Goal: Task Accomplishment & Management: Manage account settings

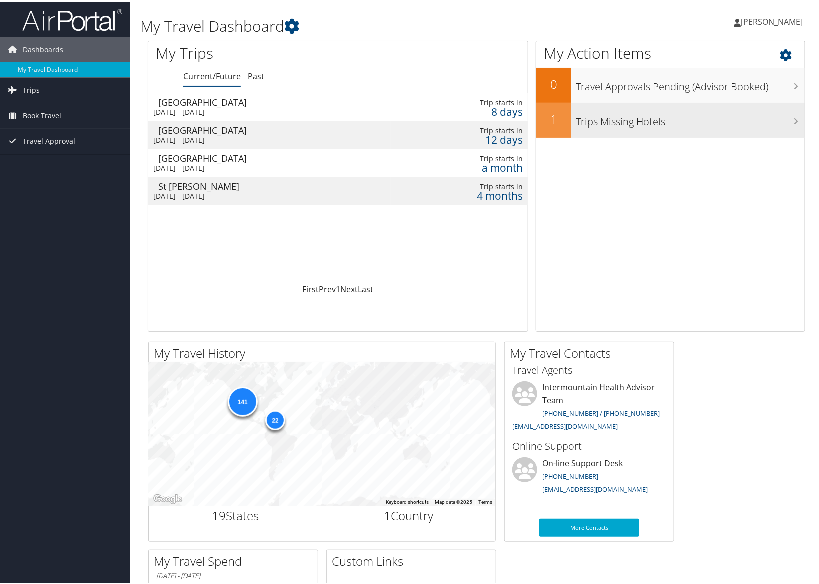
click at [674, 119] on h3 "Trips Missing Hotels" at bounding box center [691, 117] width 229 height 19
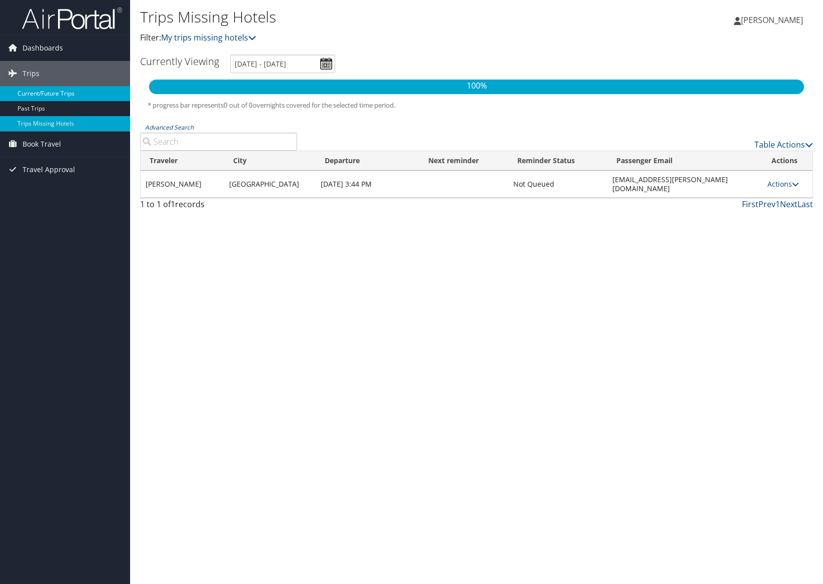
click at [46, 91] on link "Current/Future Trips" at bounding box center [65, 93] width 130 height 15
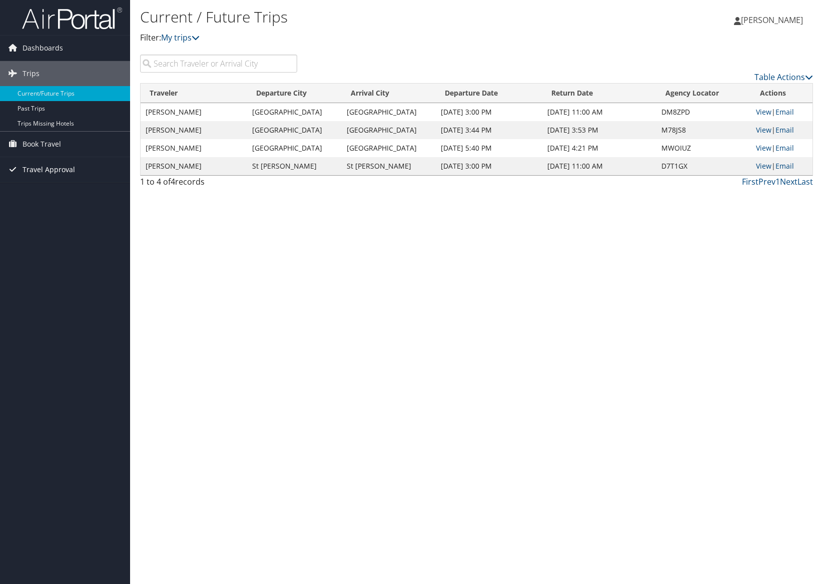
click at [50, 163] on span "Travel Approval" at bounding box center [49, 169] width 53 height 25
click at [54, 171] on span "Travel Approval" at bounding box center [49, 169] width 53 height 25
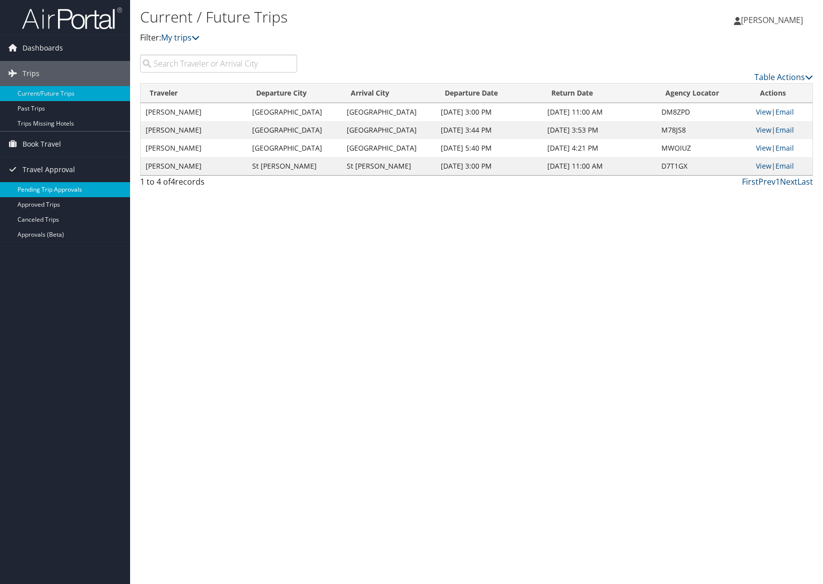
click at [51, 188] on link "Pending Trip Approvals" at bounding box center [65, 189] width 130 height 15
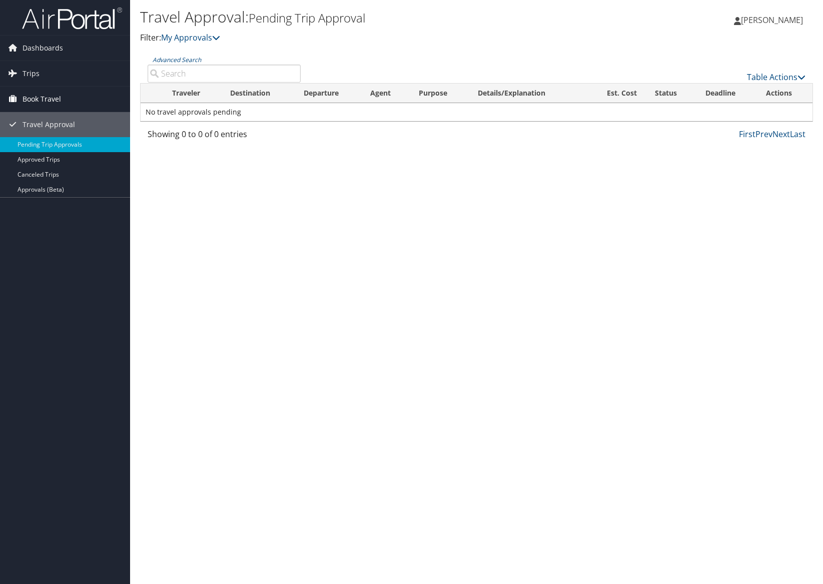
click at [49, 103] on span "Book Travel" at bounding box center [42, 99] width 39 height 25
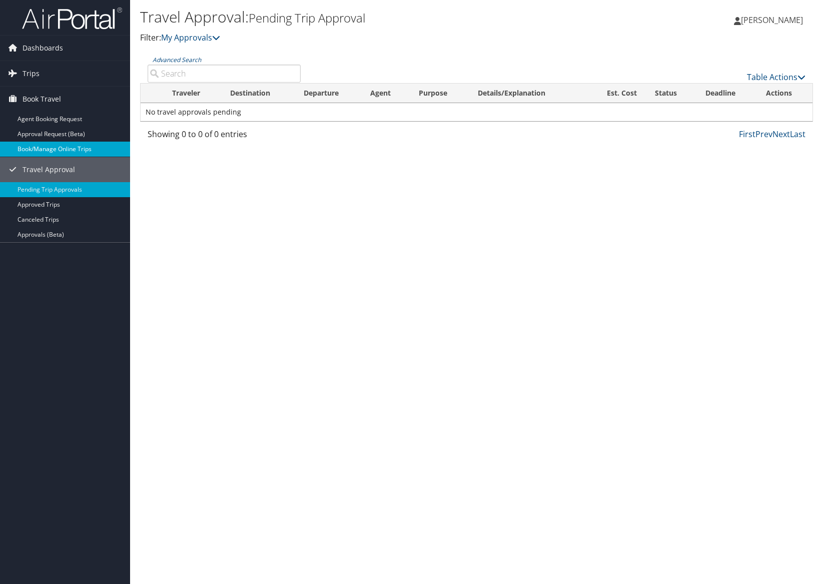
click at [47, 147] on link "Book/Manage Online Trips" at bounding box center [65, 149] width 130 height 15
